Goal: Information Seeking & Learning: Learn about a topic

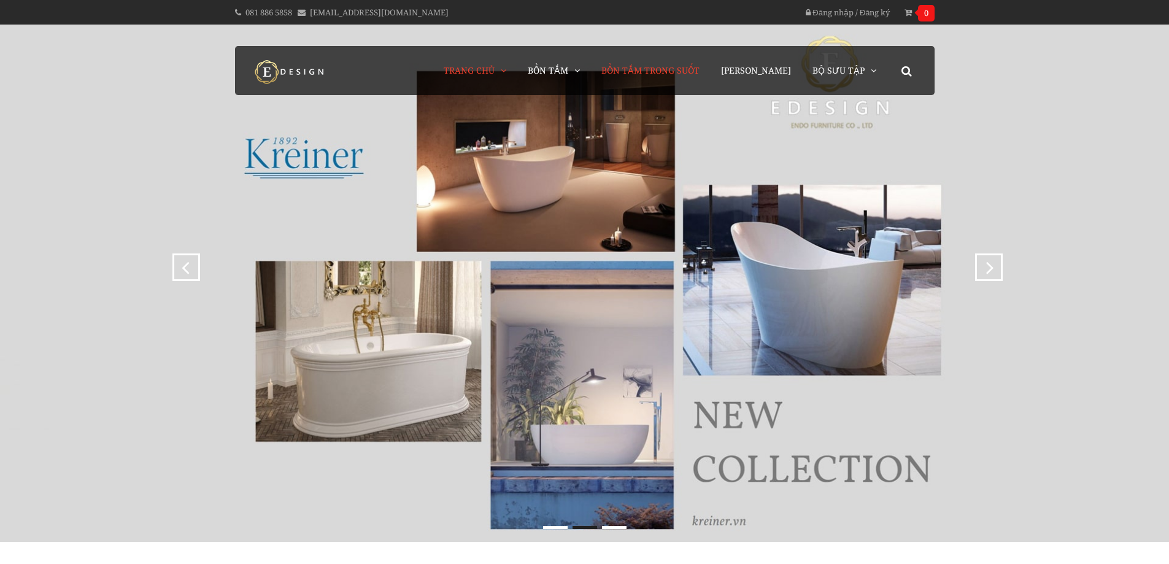
click at [666, 69] on span "Bồn Tắm Trong Suốt" at bounding box center [650, 70] width 98 height 12
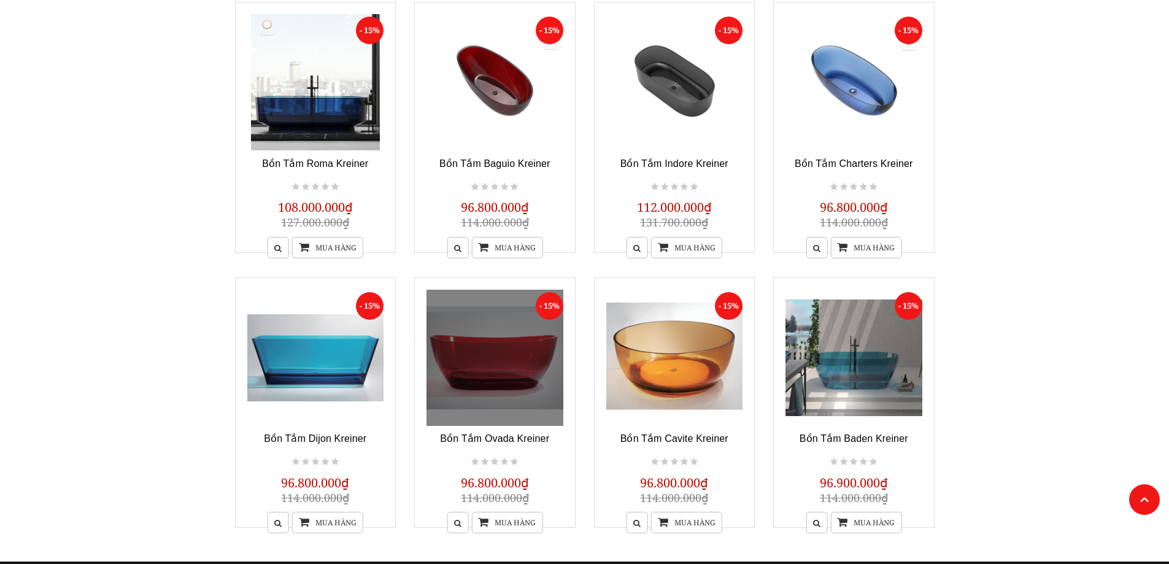
scroll to position [368, 0]
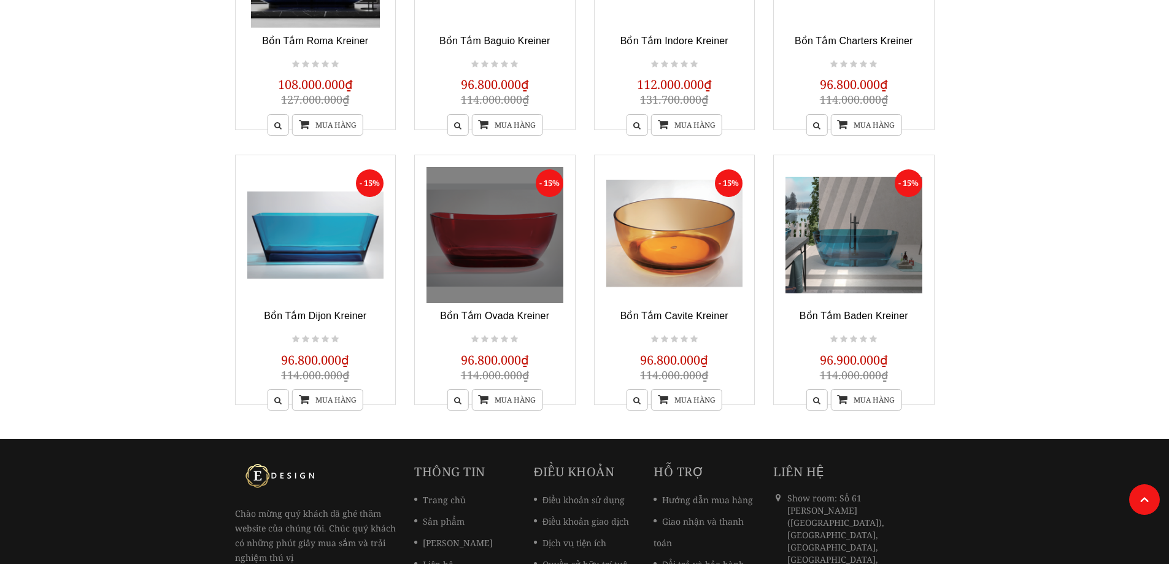
click at [512, 274] on link at bounding box center [495, 235] width 137 height 137
